Goal: Obtain resource: Download file/media

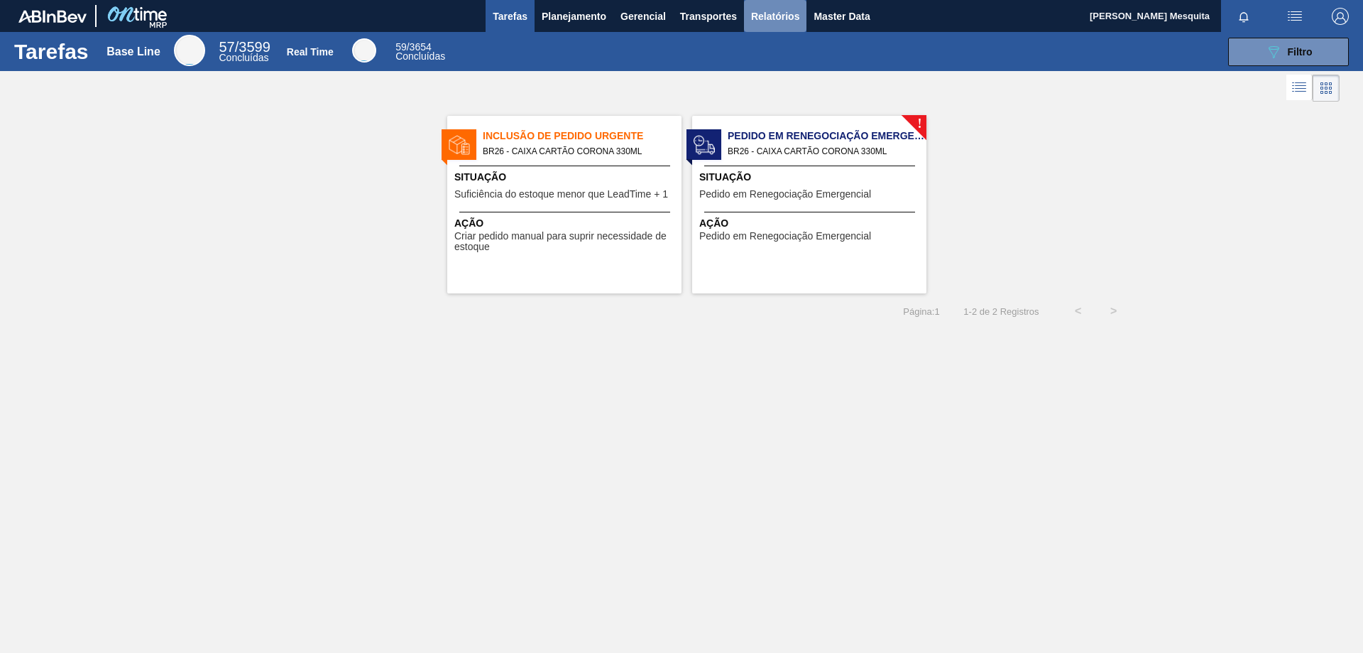
click at [777, 20] on span "Relatórios" at bounding box center [775, 16] width 48 height 17
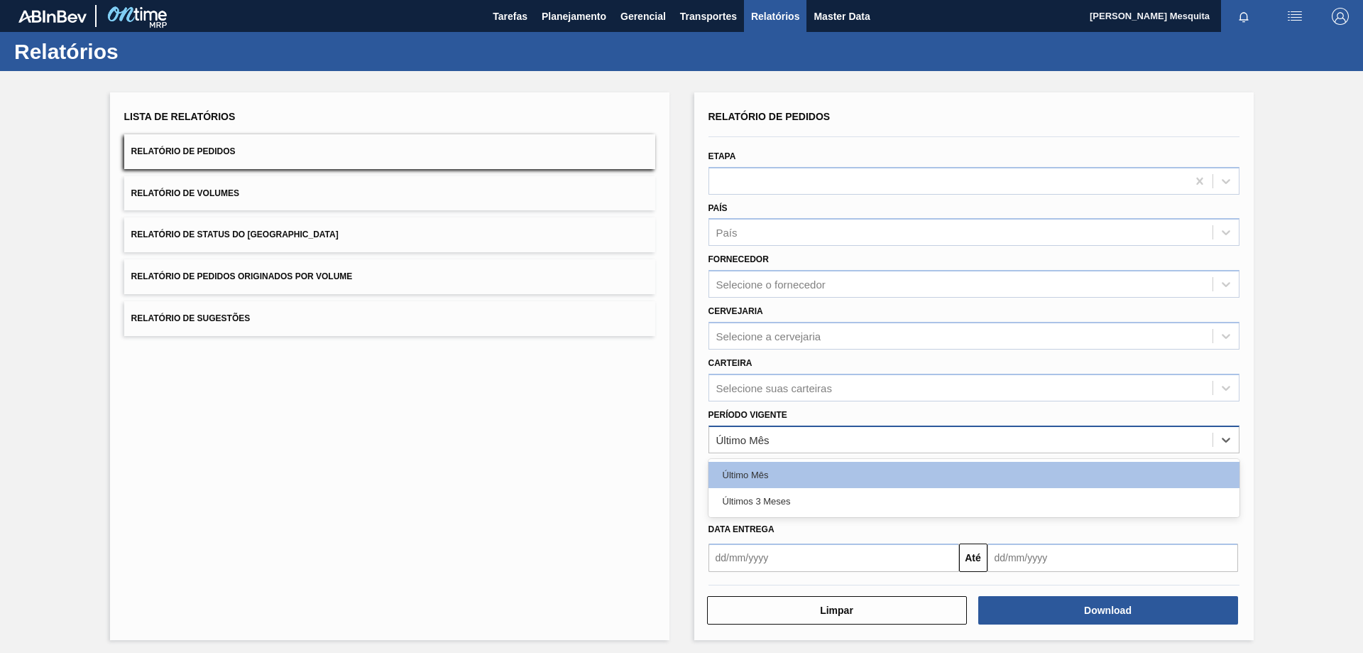
click at [780, 425] on div "Último Mês" at bounding box center [974, 439] width 531 height 28
click at [781, 496] on div "Últimos 3 Meses" at bounding box center [974, 501] width 531 height 26
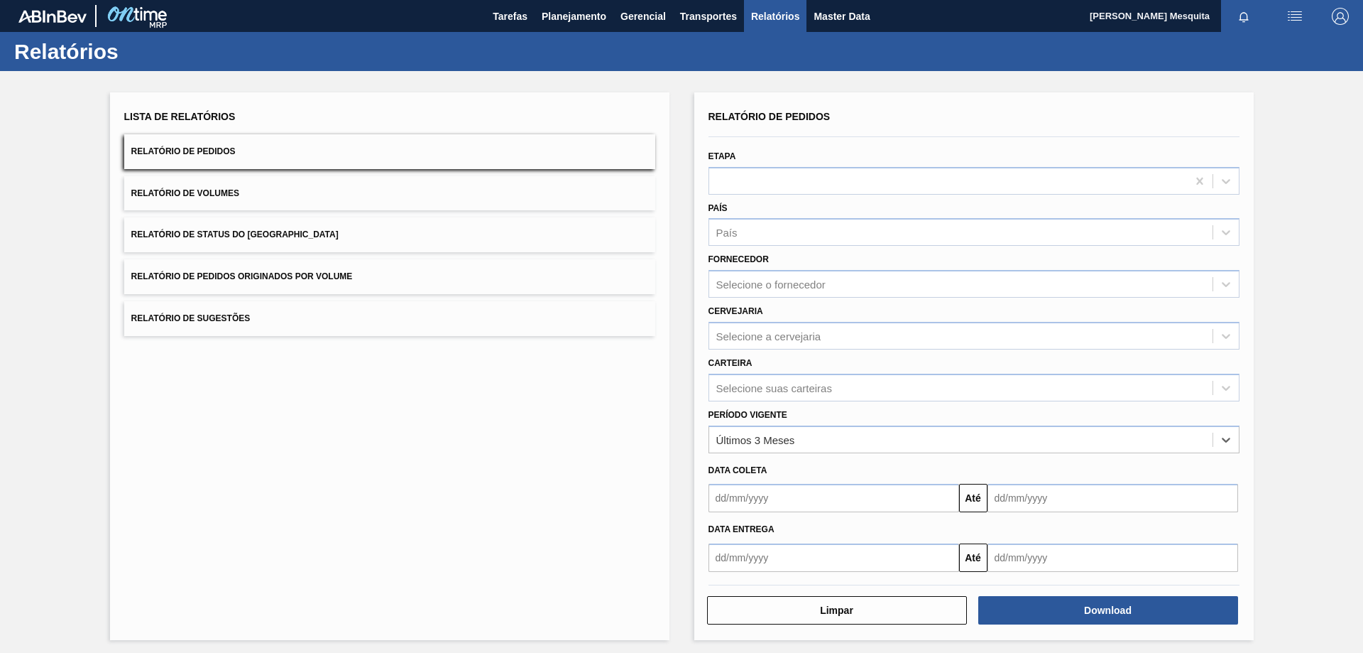
click at [646, 442] on div "Lista de Relatórios Relatório de Pedidos Relatório de Volumes Relatório de Stat…" at bounding box center [390, 365] width 560 height 547
click at [761, 557] on input "text" at bounding box center [834, 557] width 251 height 28
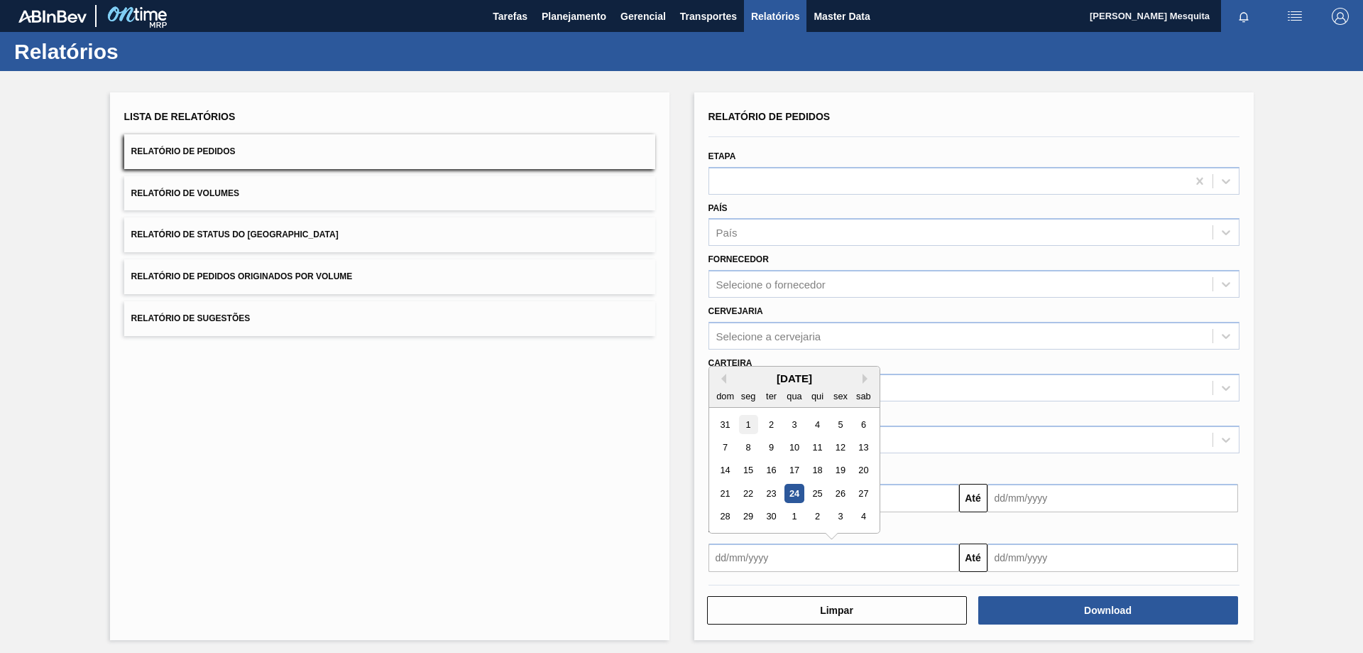
click at [748, 423] on div "1" at bounding box center [748, 424] width 19 height 19
type input "[DATE]"
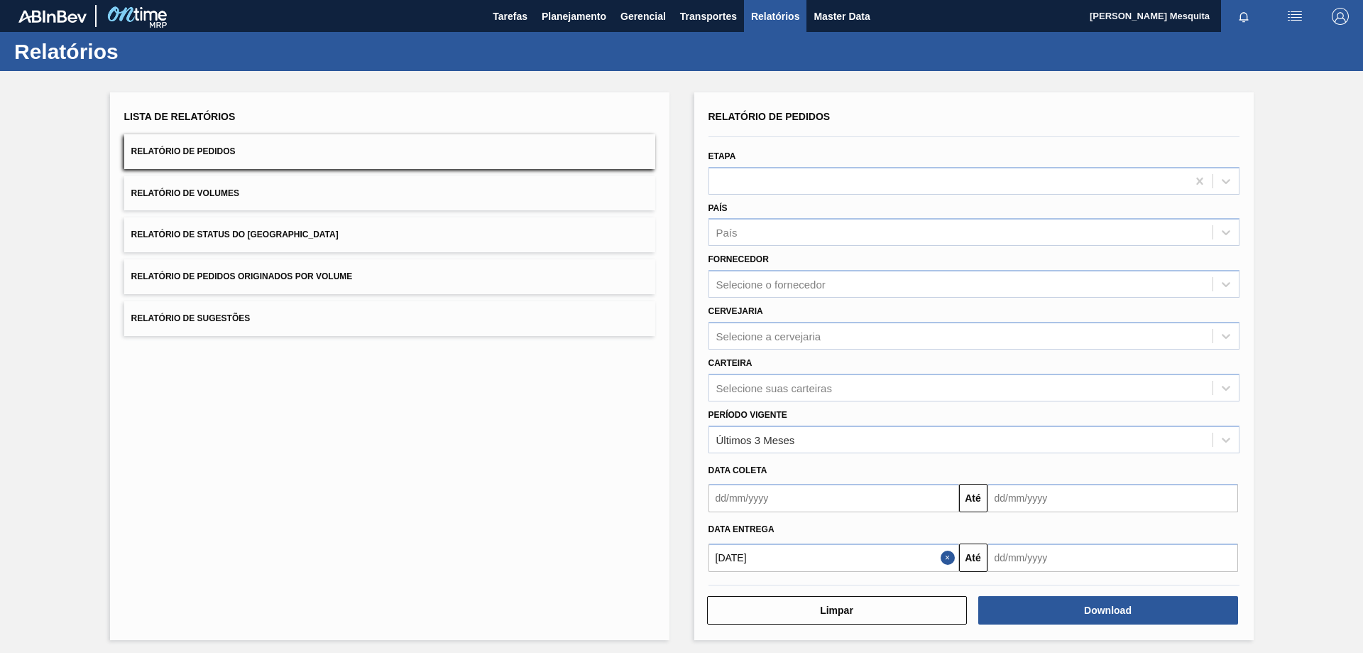
click at [1064, 560] on input "text" at bounding box center [1113, 557] width 251 height 28
click at [1142, 376] on button "Next Month" at bounding box center [1147, 379] width 10 height 10
click at [1118, 518] on div "31" at bounding box center [1119, 516] width 19 height 19
type input "[DATE]"
click at [1274, 498] on div "Lista de Relatórios Relatório de Pedidos Relatório de Volumes Relatório de Stat…" at bounding box center [681, 364] width 1363 height 587
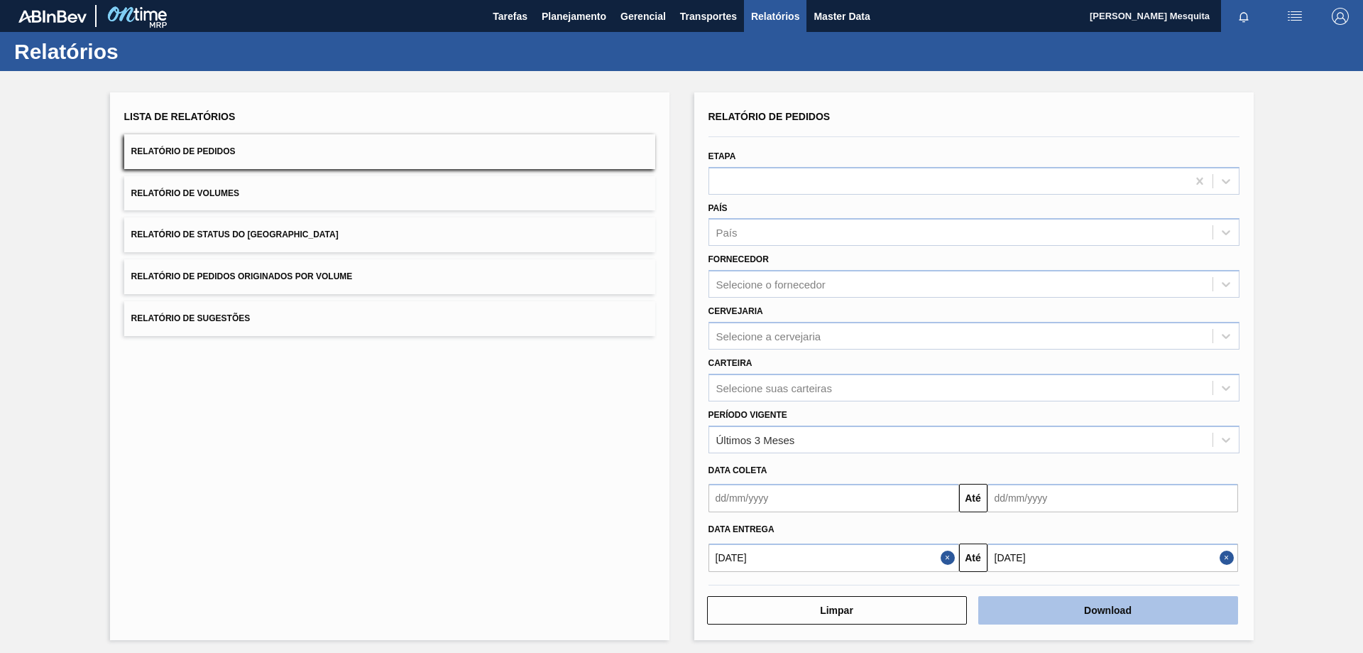
click at [1154, 611] on button "Download" at bounding box center [1109, 610] width 260 height 28
